Goal: Find specific page/section: Find specific page/section

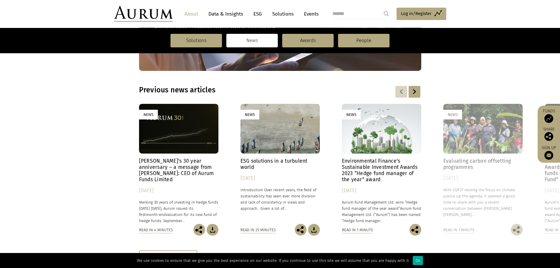
scroll to position [617, 0]
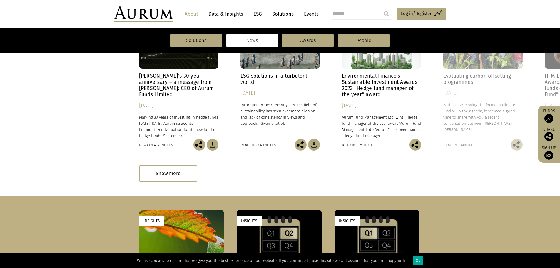
click at [225, 16] on link "Data & Insights" at bounding box center [225, 14] width 41 height 11
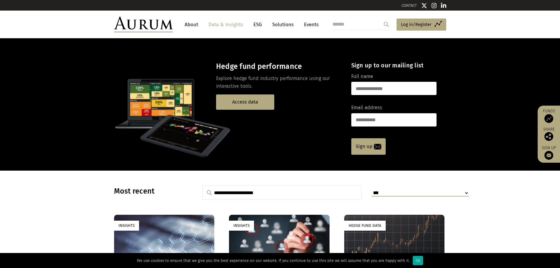
click at [186, 23] on link "About" at bounding box center [191, 24] width 19 height 11
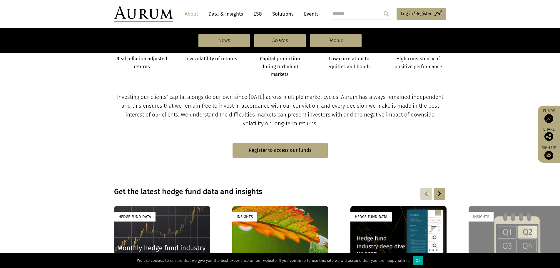
scroll to position [266, 0]
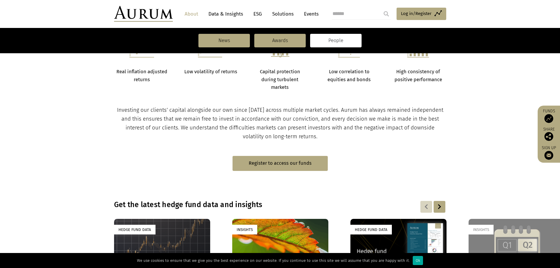
click at [326, 40] on link "People" at bounding box center [335, 41] width 51 height 14
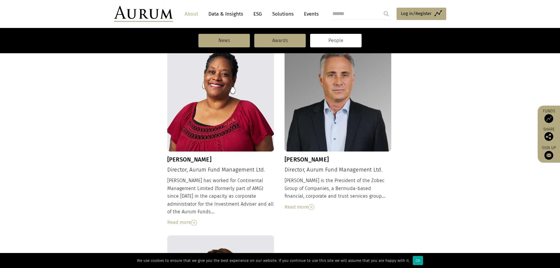
scroll to position [364, 0]
